Goal: Transaction & Acquisition: Purchase product/service

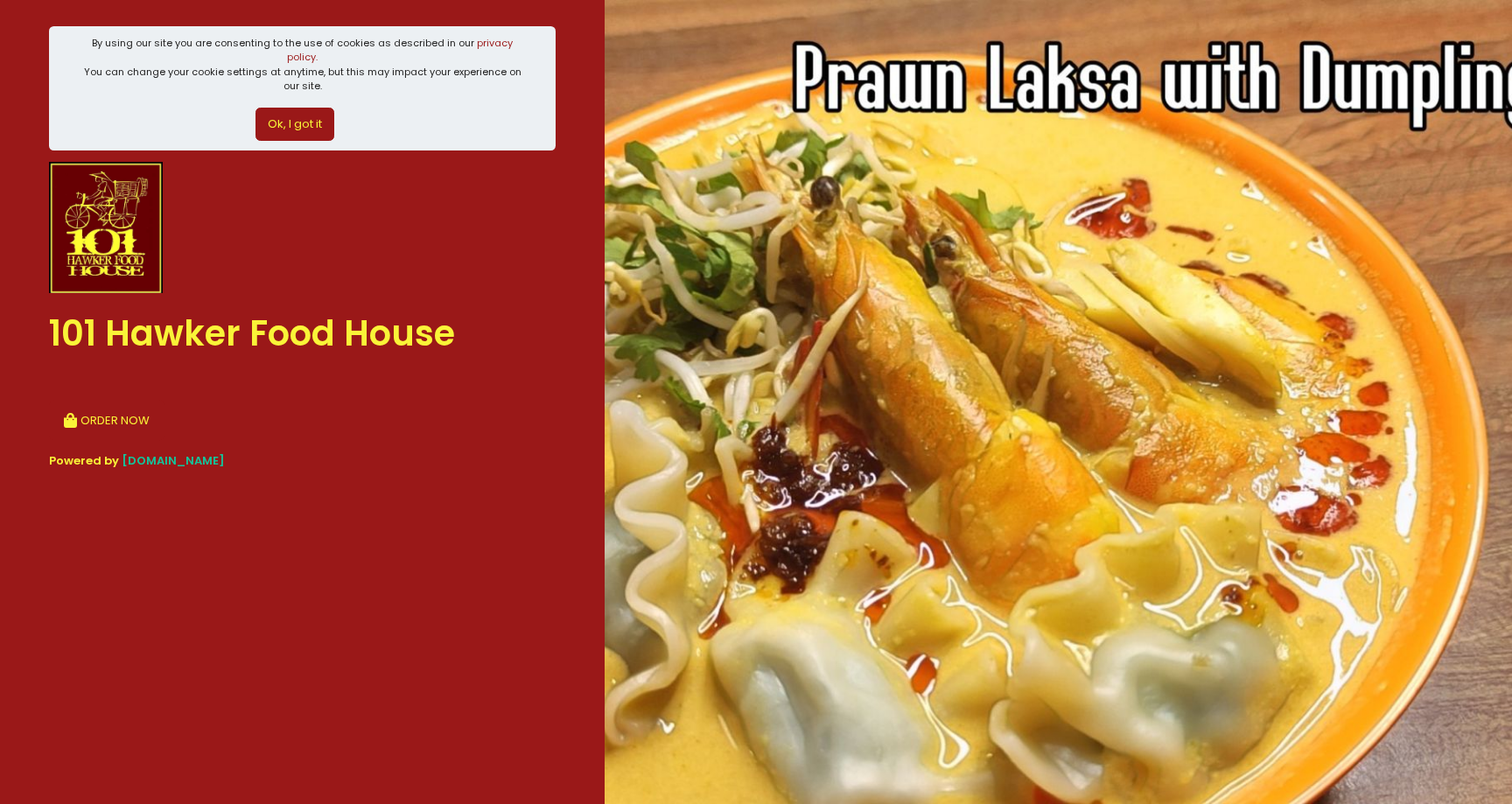
click at [103, 424] on button "ORDER NOW" at bounding box center [106, 420] width 115 height 42
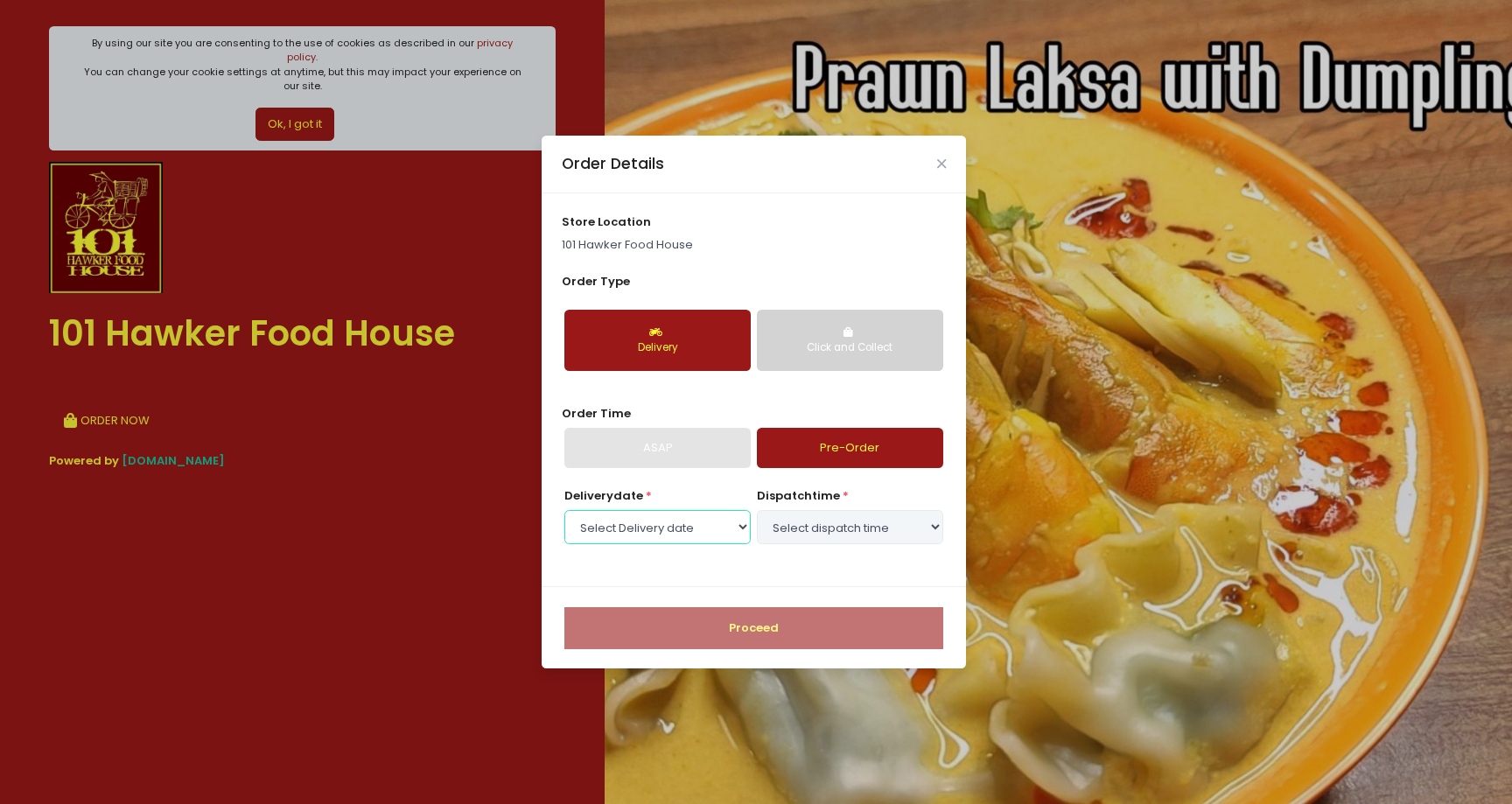
click at [712, 523] on select "Select Delivery date [DATE] [DATE] [DATE] [DATE] [DATE]" at bounding box center [658, 526] width 187 height 33
click at [692, 456] on div "ASAP" at bounding box center [658, 448] width 187 height 41
click at [693, 454] on div "ASAP" at bounding box center [658, 448] width 187 height 41
click at [693, 453] on div "ASAP" at bounding box center [658, 448] width 187 height 41
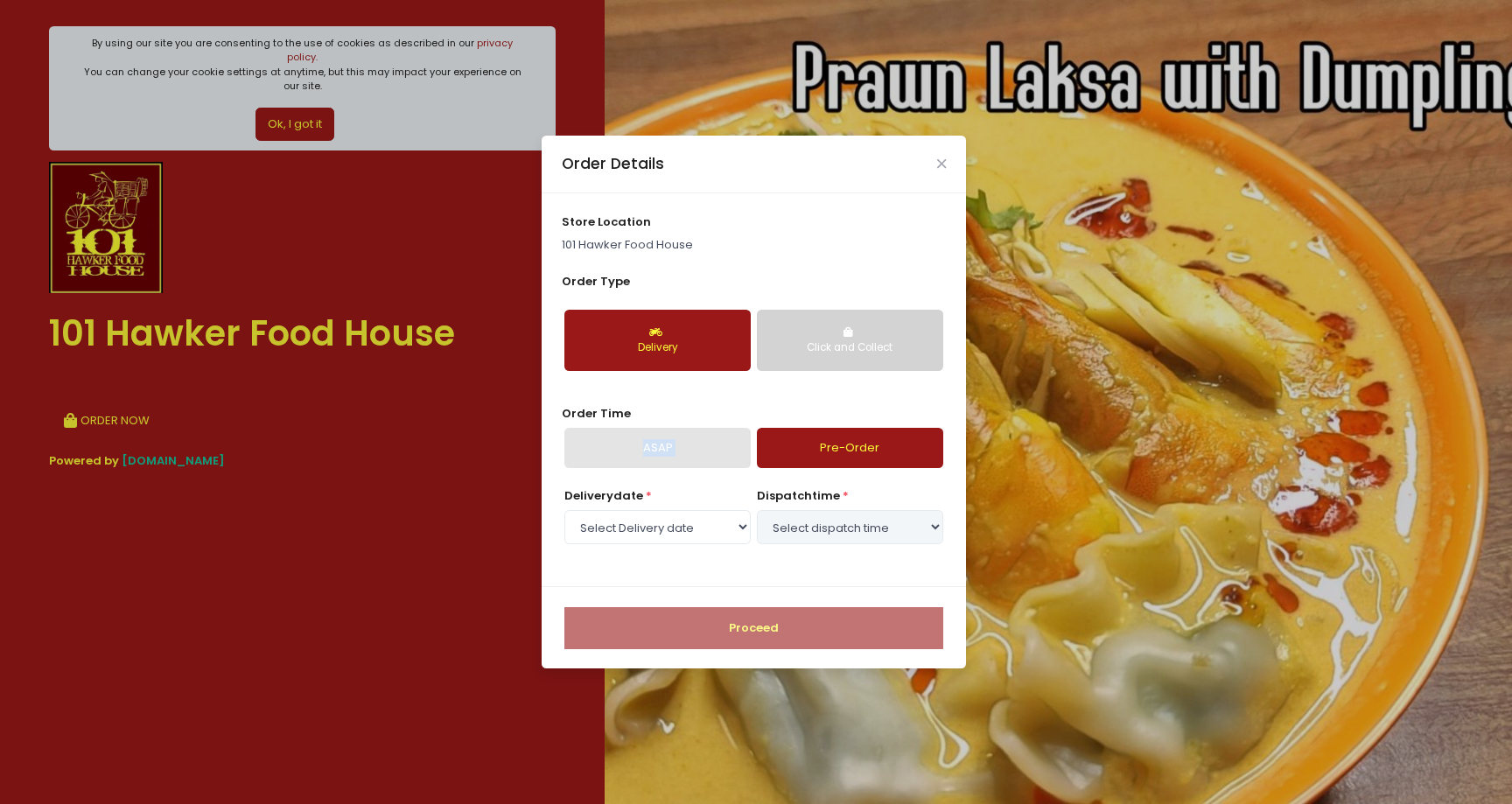
click at [693, 453] on div "ASAP" at bounding box center [658, 448] width 187 height 41
click at [712, 471] on div "store location 101 Hawker Food House Order Type Delivery Click and Collect Orde…" at bounding box center [755, 390] width 425 height 393
click at [681, 528] on select "Select Delivery date [DATE] [DATE] [DATE] [DATE] [DATE]" at bounding box center [658, 526] width 187 height 33
click at [712, 534] on select "Select Delivery date [DATE] [DATE] [DATE] [DATE] [DATE]" at bounding box center [658, 526] width 187 height 33
select select "[DATE]"
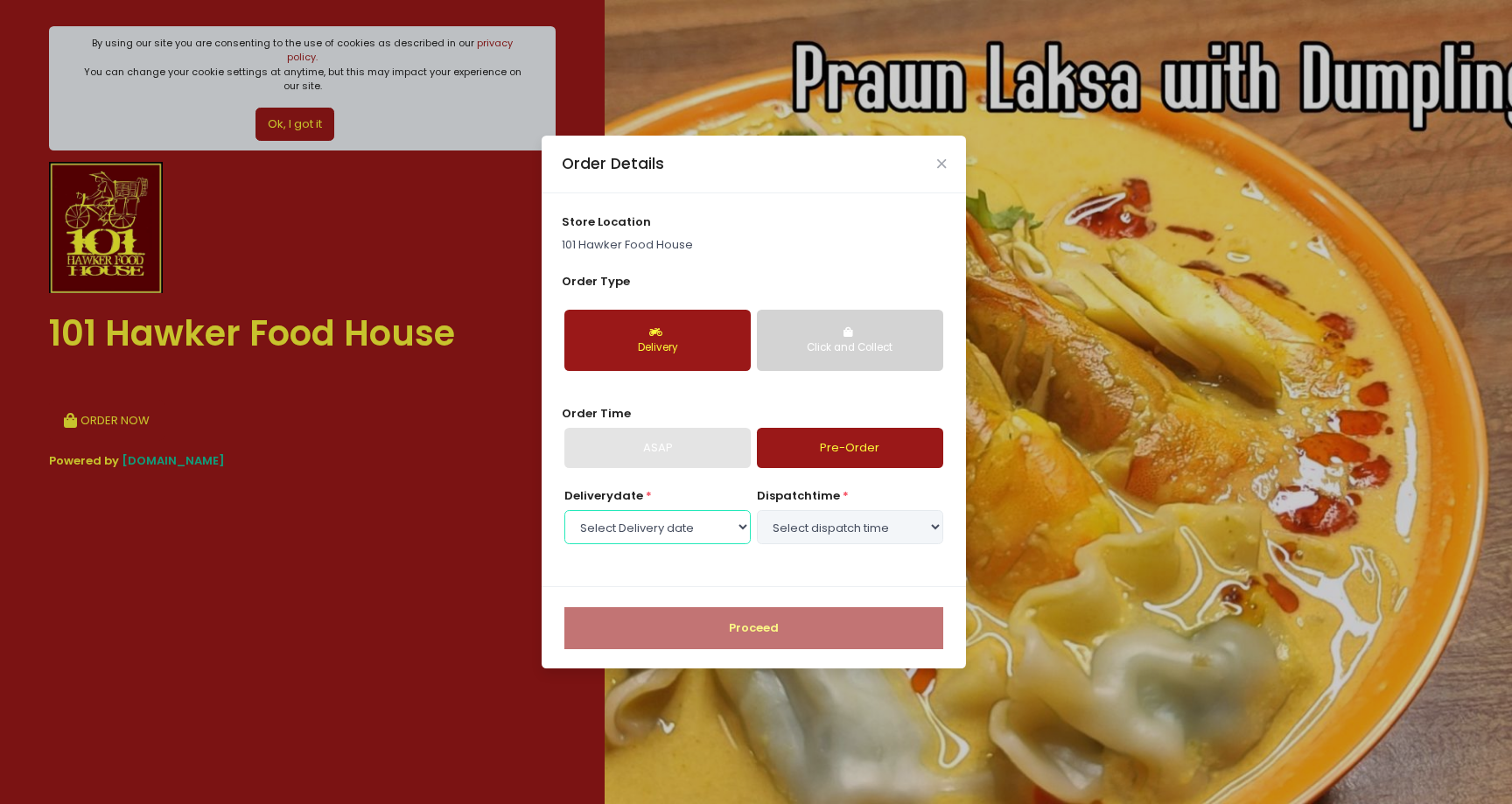
click at [564, 510] on select "Select Delivery date [DATE] [DATE] [DATE] [DATE] [DATE]" at bounding box center [658, 526] width 187 height 33
click at [788, 517] on select "Select dispatch time 10:00 AM - 10:30 AM 10:30 AM - 11:00 AM 11:00 AM - 11:30 A…" at bounding box center [851, 526] width 187 height 33
select select "20:00"
click at [757, 510] on select "Select dispatch time 10:00 AM - 10:30 AM 10:30 AM - 11:00 AM 11:00 AM - 11:30 A…" at bounding box center [851, 526] width 187 height 33
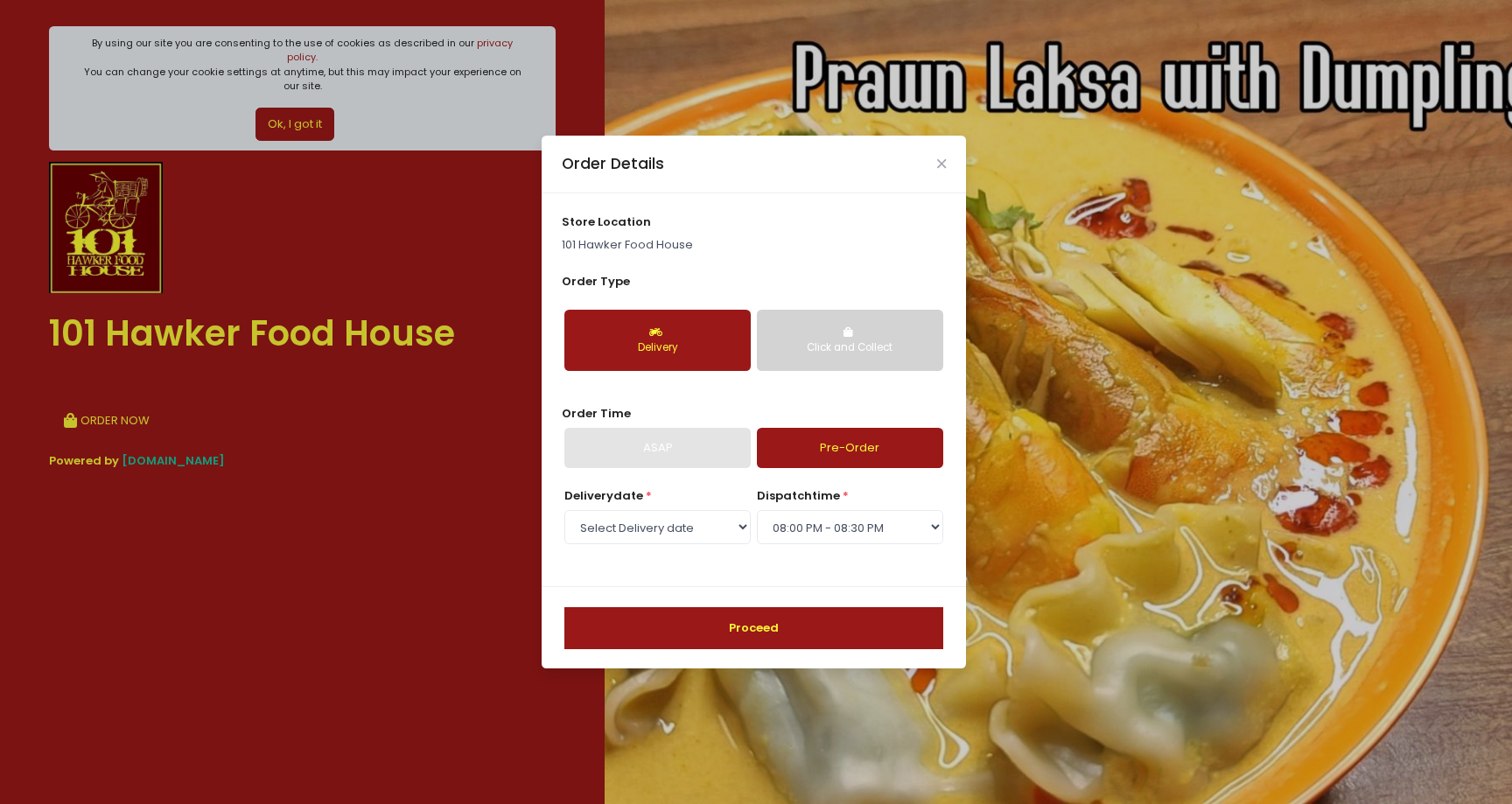
click at [782, 623] on button "Proceed" at bounding box center [754, 628] width 379 height 42
